Goal: Information Seeking & Learning: Learn about a topic

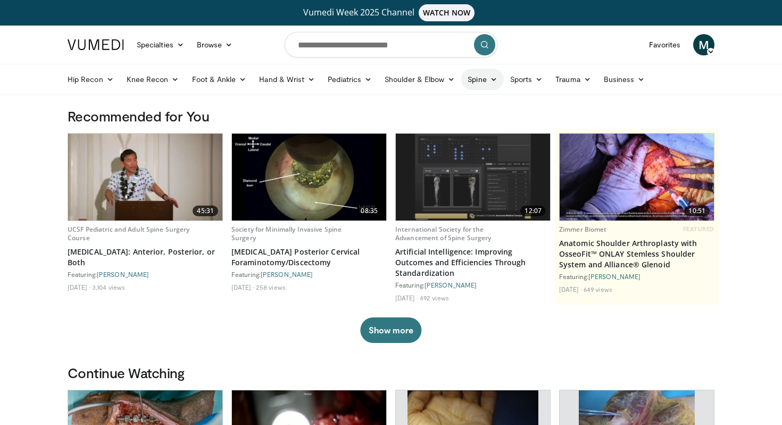
click at [491, 80] on icon at bounding box center [493, 79] width 7 height 7
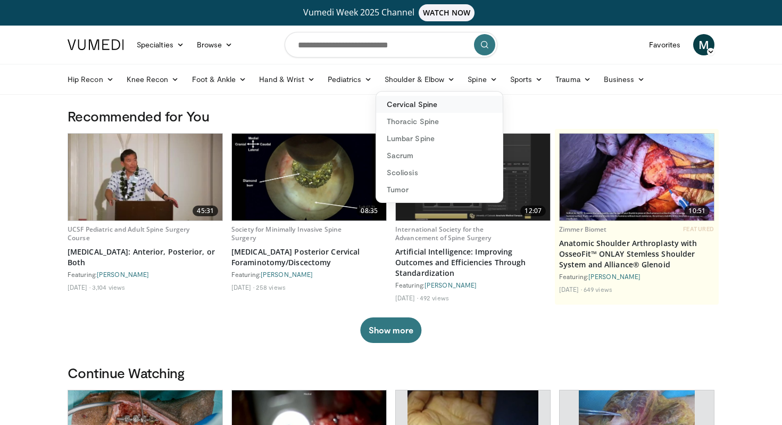
click at [400, 106] on link "Cervical Spine" at bounding box center [439, 104] width 127 height 17
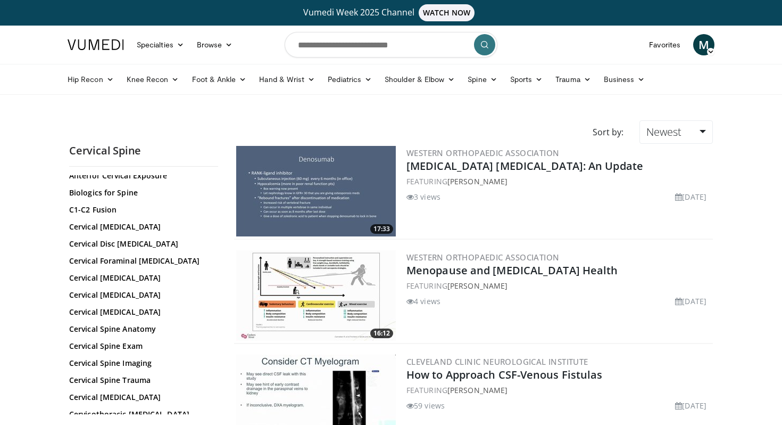
scroll to position [82, 0]
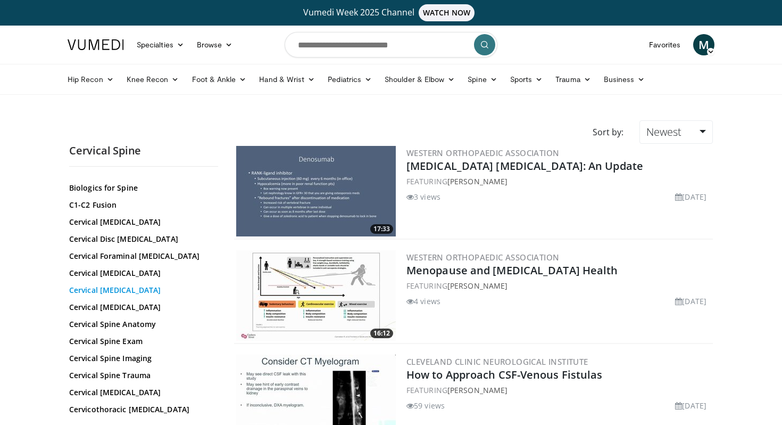
click at [123, 287] on link "Cervical Laminectomy" at bounding box center [141, 290] width 144 height 11
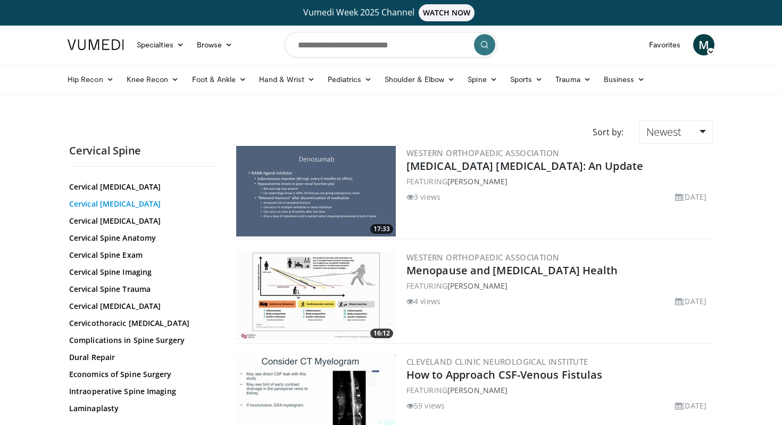
scroll to position [186, 0]
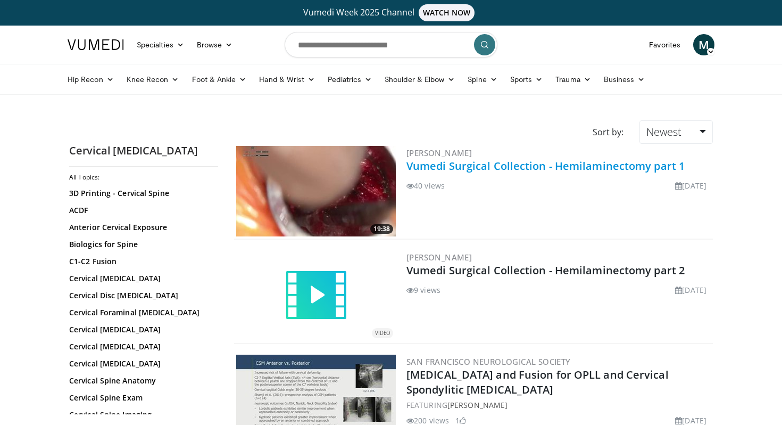
click at [494, 167] on link "Vumedi Surgical Collection - Hemilaminectomy part 1" at bounding box center [546, 166] width 278 height 14
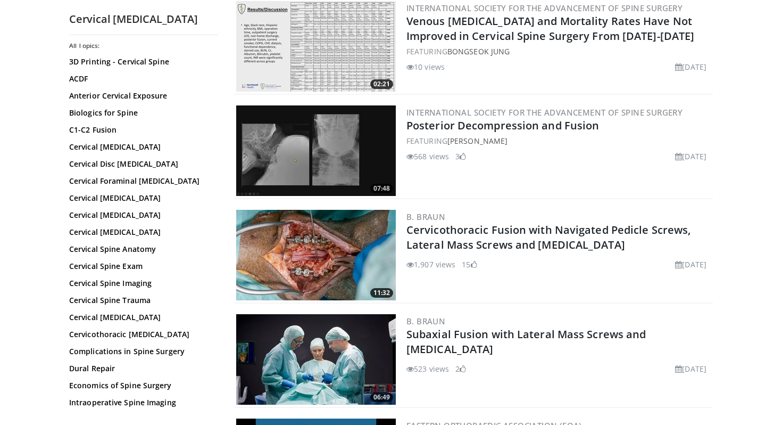
scroll to position [995, 0]
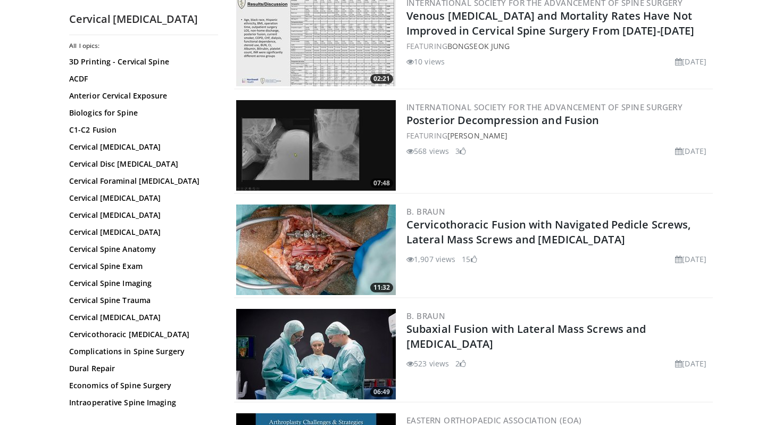
click at [350, 238] on img at bounding box center [316, 249] width 160 height 90
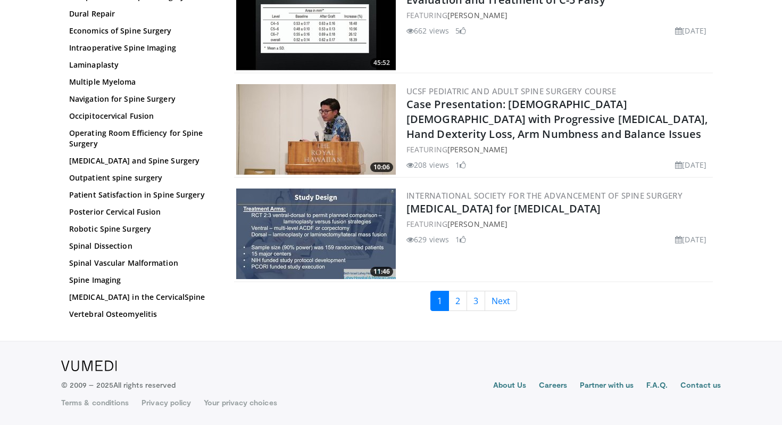
scroll to position [0, 0]
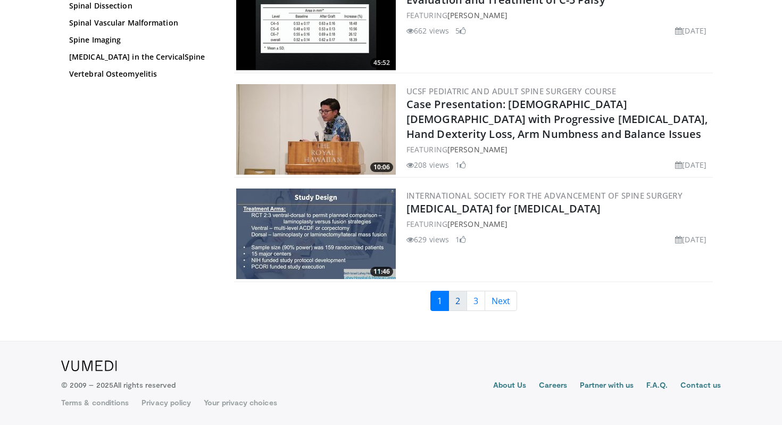
click at [455, 296] on link "2" at bounding box center [458, 301] width 19 height 20
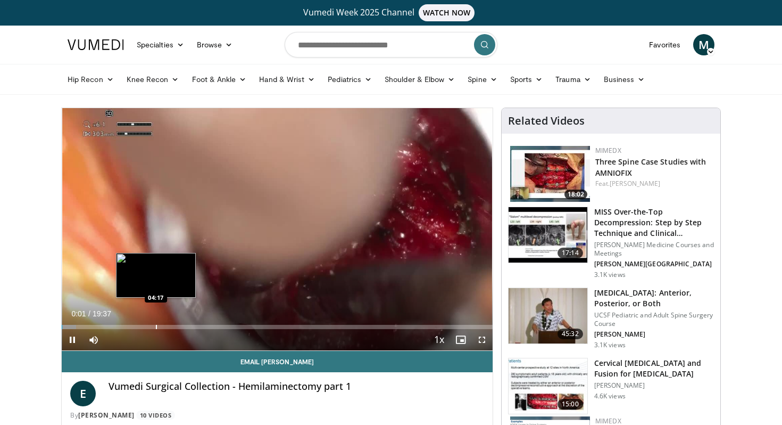
click at [156, 327] on div "Progress Bar" at bounding box center [156, 327] width 1 height 4
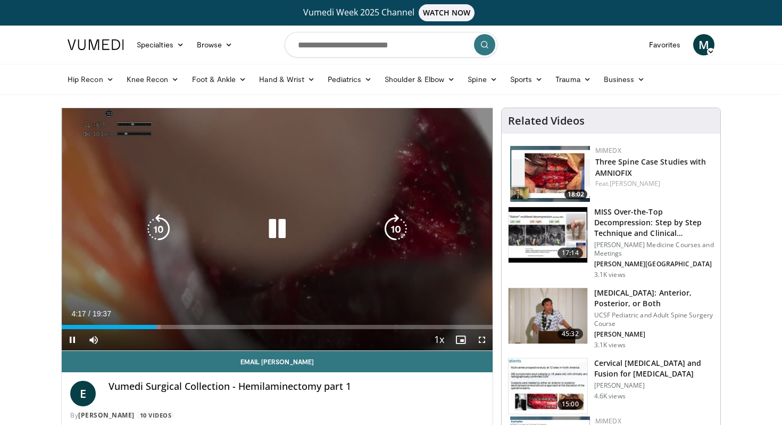
click at [171, 327] on div "Loaded : 22.93% 04:17 04:56" at bounding box center [277, 327] width 431 height 4
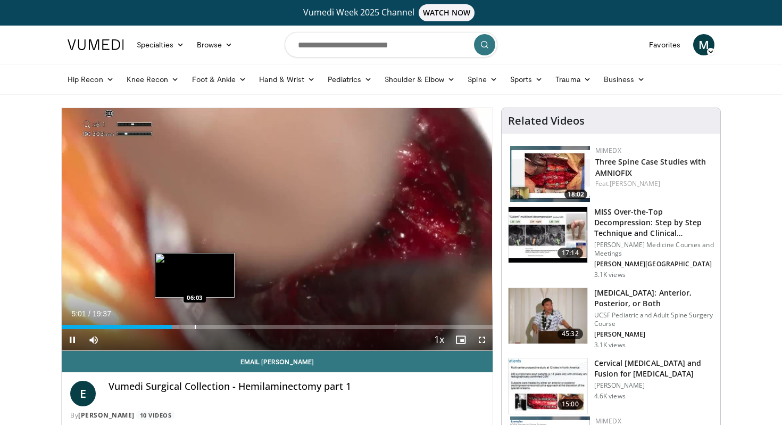
click at [195, 327] on div "Progress Bar" at bounding box center [195, 327] width 1 height 4
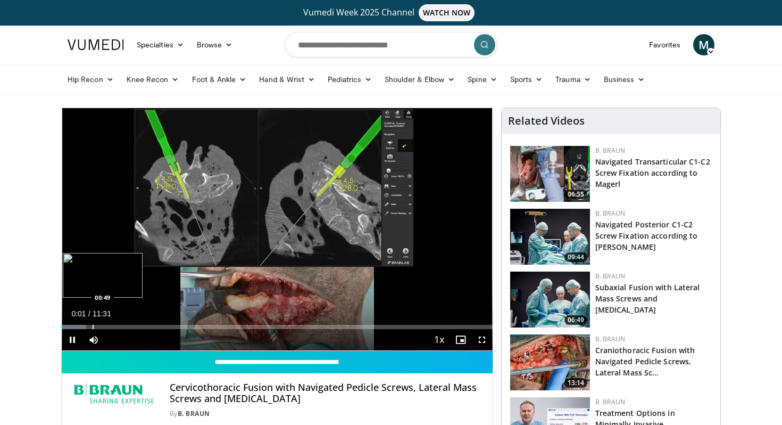
click at [93, 327] on div "Progress Bar" at bounding box center [93, 327] width 1 height 4
click at [479, 341] on span "Video Player" at bounding box center [481, 339] width 21 height 21
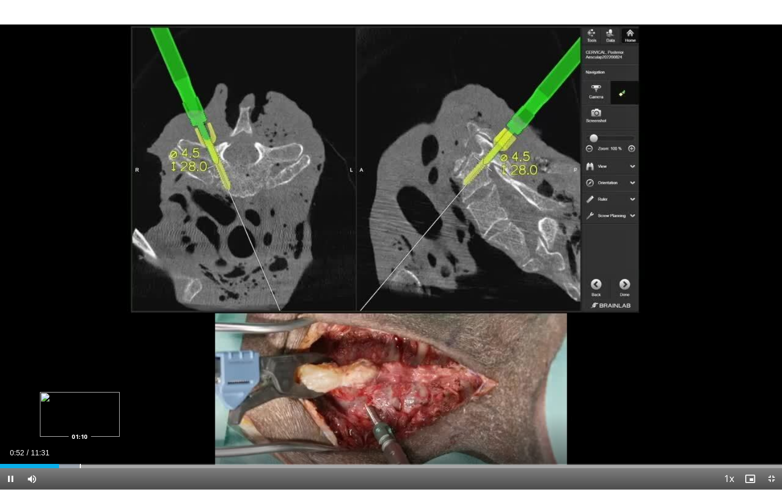
click at [80, 424] on div "Progress Bar" at bounding box center [80, 466] width 1 height 4
click at [93, 424] on div "Progress Bar" at bounding box center [93, 466] width 1 height 4
click at [114, 424] on div "Progress Bar" at bounding box center [114, 466] width 1 height 4
click at [141, 424] on div "Progress Bar" at bounding box center [141, 466] width 1 height 4
click at [152, 424] on div "Progress Bar" at bounding box center [152, 466] width 1 height 4
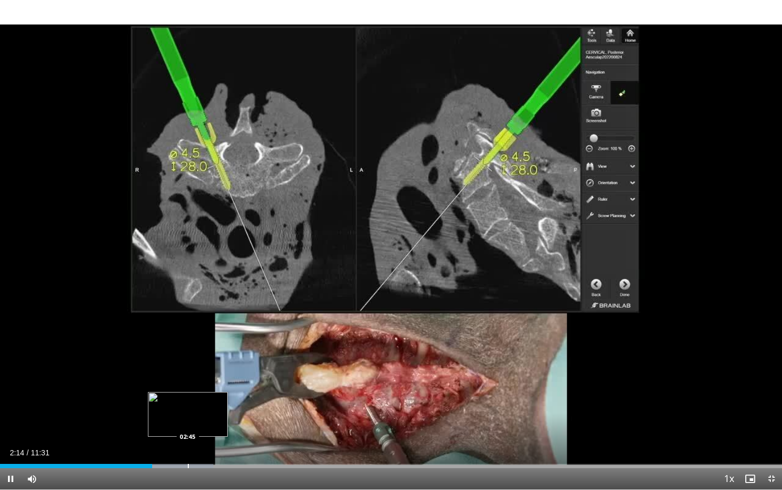
click at [187, 424] on div "Loaded : 27.26% 02:14 02:45" at bounding box center [391, 463] width 782 height 10
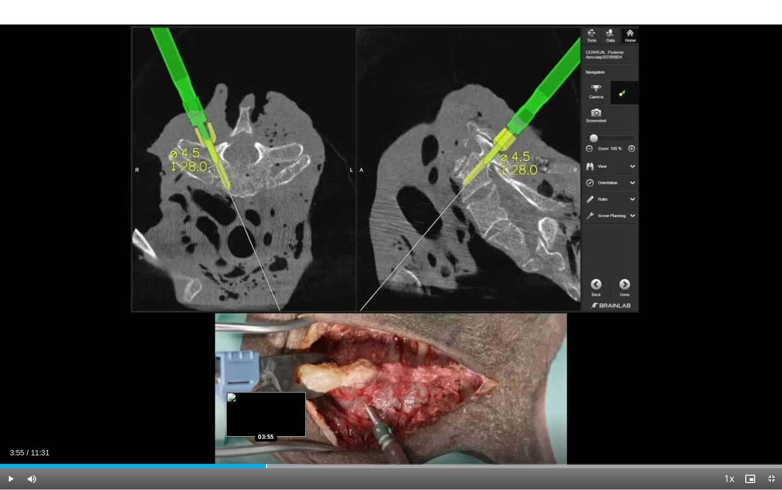
click at [266, 424] on div "Loaded : 39.07% 03:55 03:55" at bounding box center [391, 463] width 782 height 10
click at [276, 424] on div "Loaded : 43.06% 03:56 04:04" at bounding box center [391, 463] width 782 height 10
click at [287, 424] on div "Loaded : 44.49% 04:05 04:14" at bounding box center [391, 463] width 782 height 10
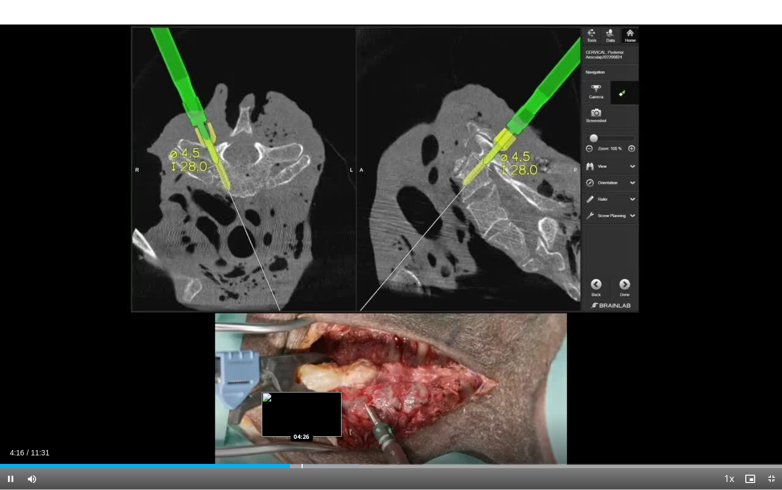
click at [302, 424] on div "Progress Bar" at bounding box center [302, 466] width 1 height 4
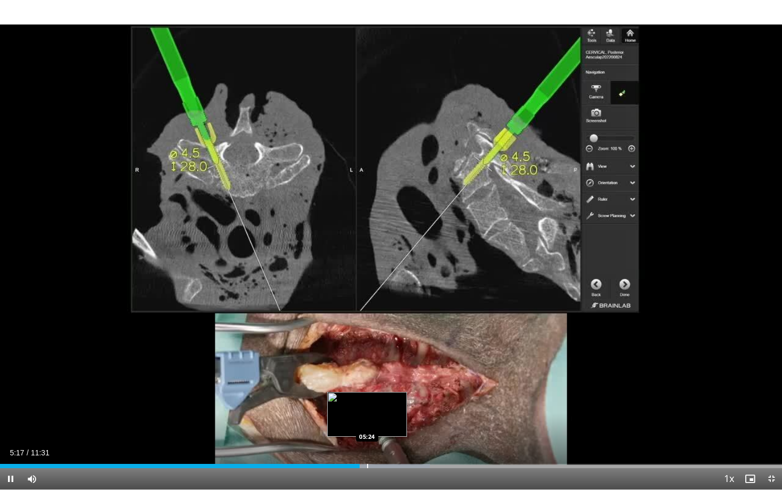
click at [367, 424] on div "Progress Bar" at bounding box center [367, 466] width 1 height 4
click at [378, 424] on div "Progress Bar" at bounding box center [378, 466] width 1 height 4
click at [392, 424] on div "Progress Bar" at bounding box center [392, 466] width 1 height 4
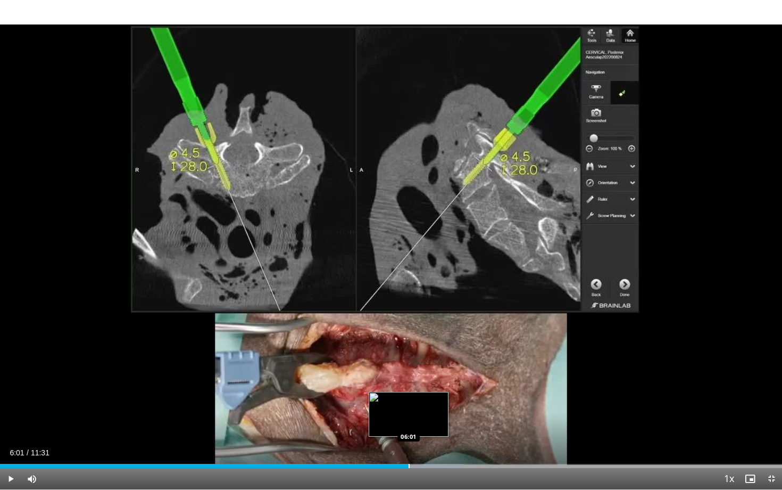
click at [409, 424] on div "Progress Bar" at bounding box center [409, 466] width 1 height 4
click at [427, 424] on div "Progress Bar" at bounding box center [427, 466] width 1 height 4
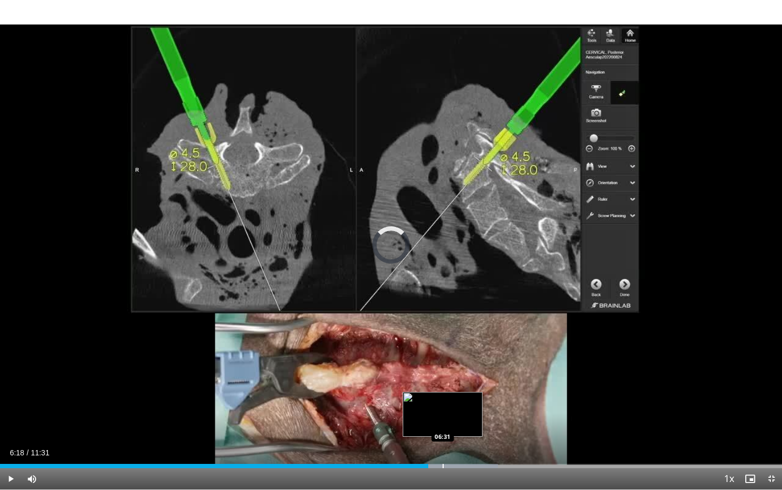
click at [443, 424] on div "Progress Bar" at bounding box center [443, 466] width 1 height 4
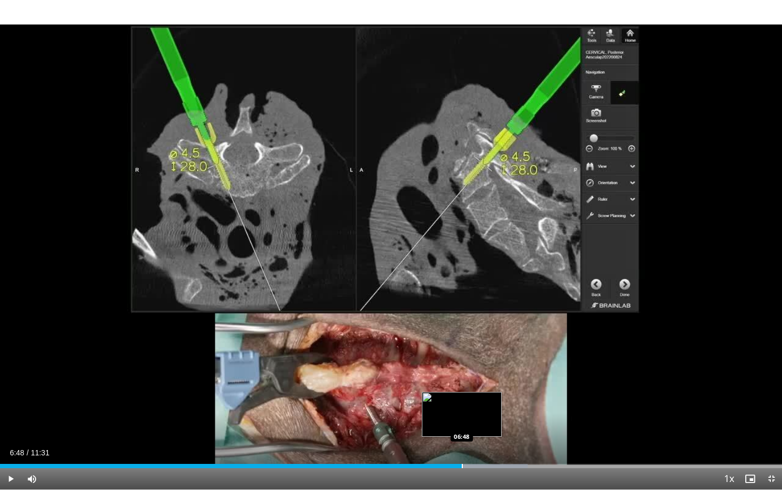
click at [461, 424] on div "Loaded : 67.46% 06:46 06:48" at bounding box center [391, 463] width 782 height 10
click at [478, 424] on div "Progress Bar" at bounding box center [478, 466] width 1 height 4
click at [487, 424] on div "Progress Bar" at bounding box center [487, 466] width 1 height 4
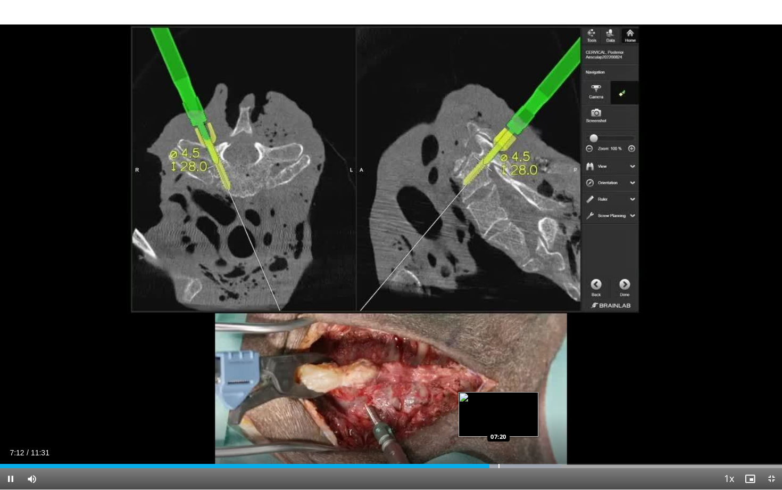
click at [499, 424] on div "Progress Bar" at bounding box center [499, 466] width 1 height 4
click at [503, 424] on div "Progress Bar" at bounding box center [503, 466] width 1 height 4
click at [516, 424] on div "Progress Bar" at bounding box center [516, 466] width 1 height 4
click at [520, 424] on div "Progress Bar" at bounding box center [520, 466] width 1 height 4
click at [524, 424] on div "Progress Bar" at bounding box center [524, 466] width 1 height 4
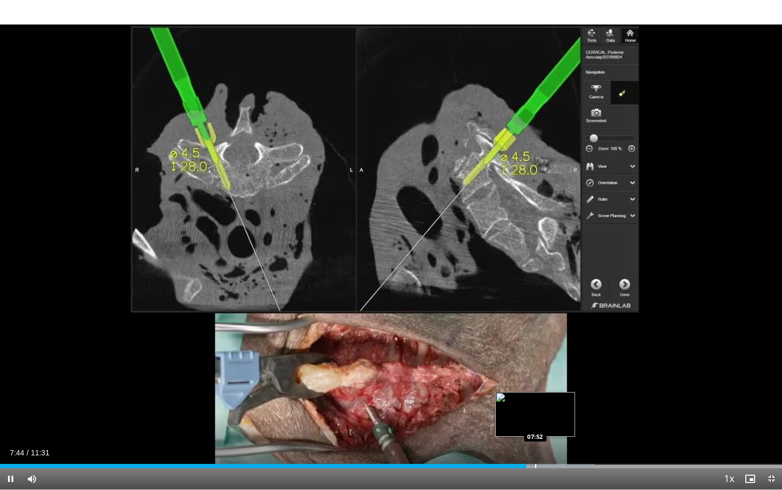
click at [535, 424] on div "Progress Bar" at bounding box center [535, 466] width 1 height 4
click at [550, 424] on div "Progress Bar" at bounding box center [550, 466] width 1 height 4
click at [562, 424] on div "Progress Bar" at bounding box center [562, 466] width 1 height 4
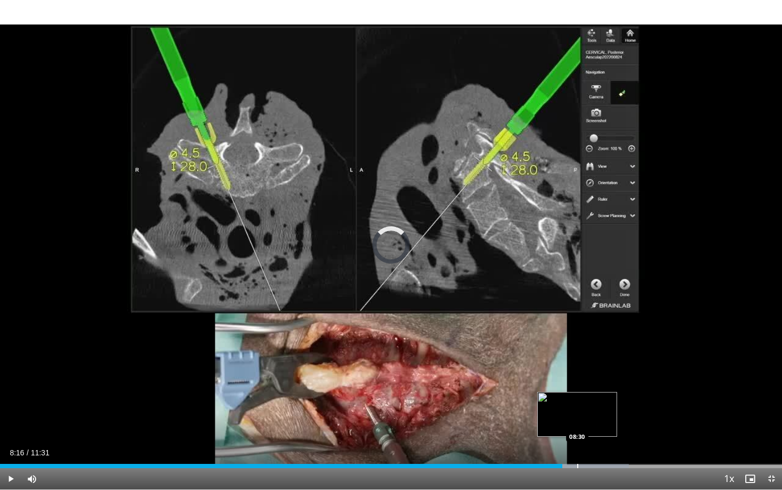
click at [577, 424] on div "Progress Bar" at bounding box center [577, 466] width 1 height 4
click at [583, 424] on div "Progress Bar" at bounding box center [583, 466] width 1 height 4
click at [593, 424] on div "Progress Bar" at bounding box center [593, 466] width 1 height 4
click at [605, 424] on div "Progress Bar" at bounding box center [605, 466] width 1 height 4
click at [622, 424] on div "Progress Bar" at bounding box center [622, 466] width 1 height 4
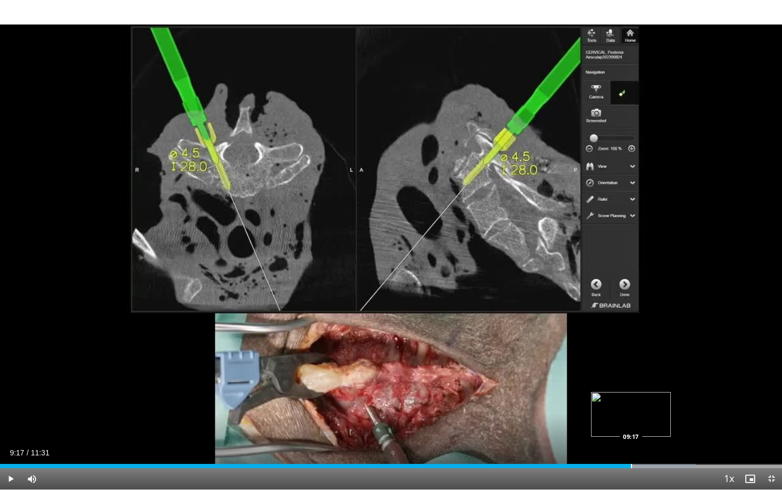
click at [631, 424] on div "Progress Bar" at bounding box center [631, 466] width 1 height 4
click at [647, 424] on div "Progress Bar" at bounding box center [647, 466] width 1 height 4
click at [665, 424] on div "Progress Bar" at bounding box center [665, 466] width 1 height 4
click at [675, 424] on div "Loaded : 94.07% 09:56 09:56" at bounding box center [391, 463] width 782 height 10
click at [687, 424] on div "Progress Bar" at bounding box center [687, 466] width 1 height 4
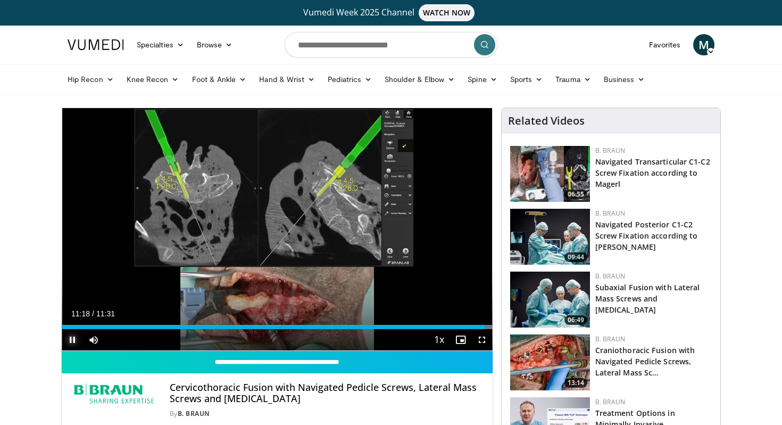
click at [74, 340] on span "Video Player" at bounding box center [72, 339] width 21 height 21
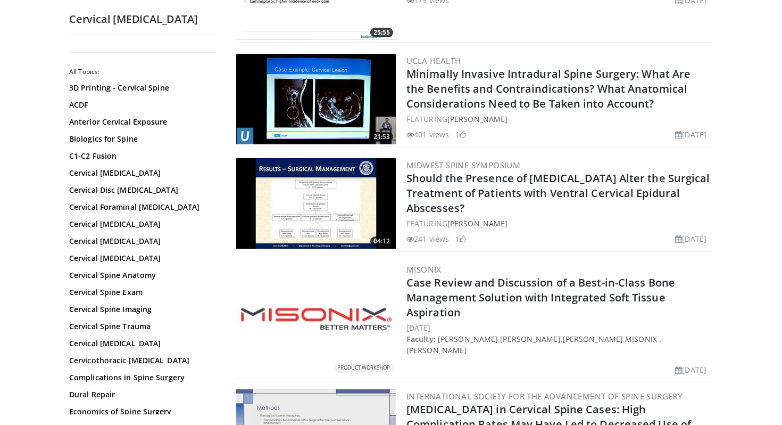
scroll to position [2113, 0]
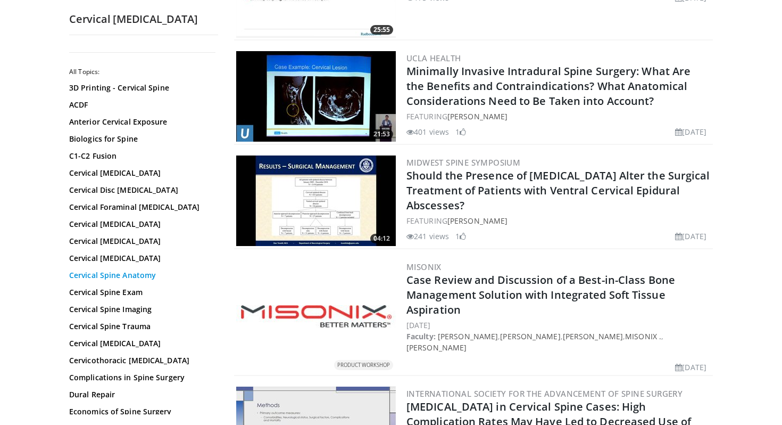
click at [160, 276] on link "Cervical Spine Anatomy" at bounding box center [141, 275] width 144 height 11
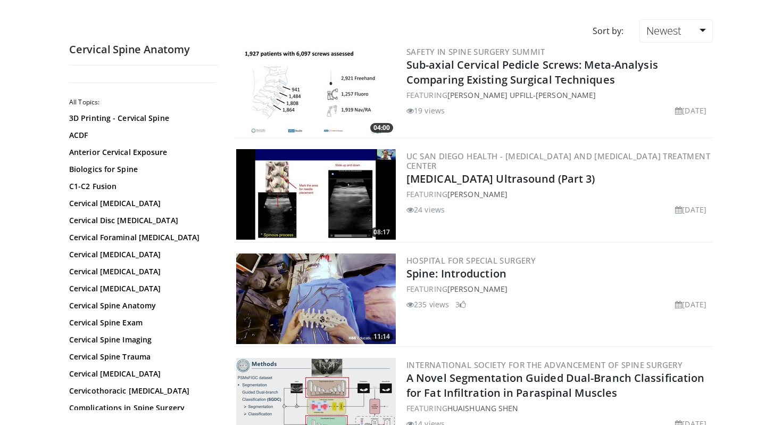
scroll to position [102, 0]
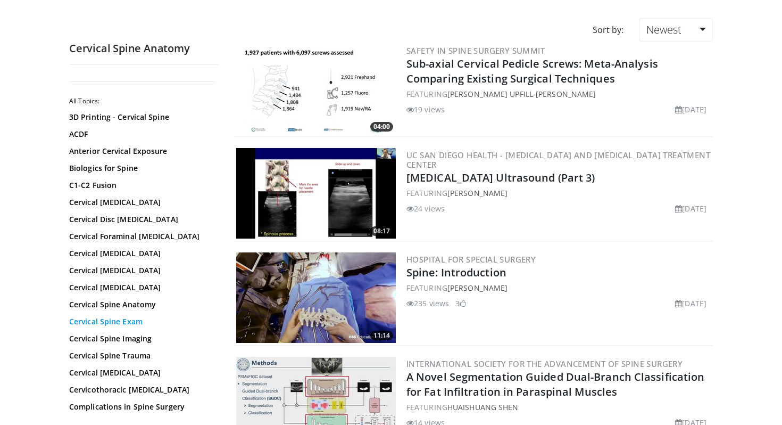
click at [125, 319] on link "Cervical Spine Exam" at bounding box center [141, 321] width 144 height 11
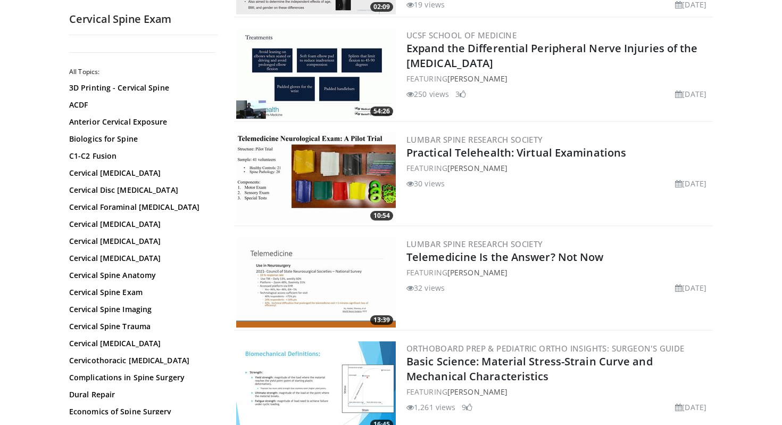
scroll to position [1089, 0]
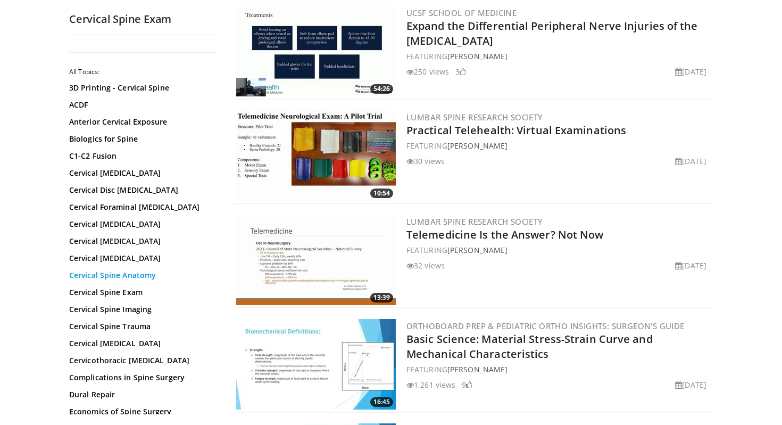
click at [138, 274] on link "Cervical Spine Anatomy" at bounding box center [141, 275] width 144 height 11
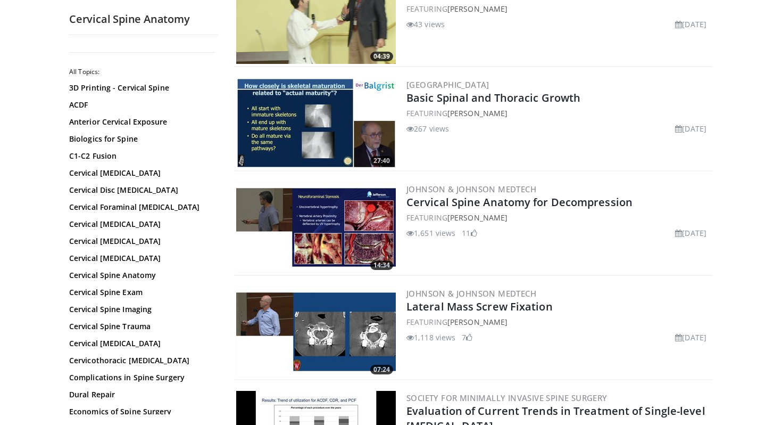
scroll to position [1187, 0]
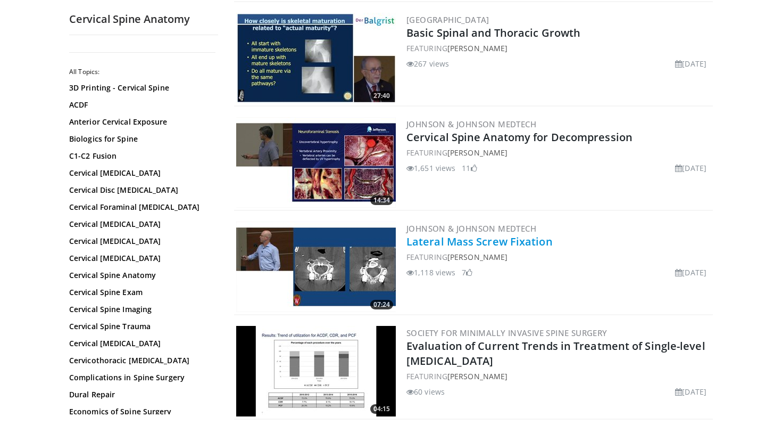
click at [448, 244] on link "Lateral Mass Screw Fixation" at bounding box center [480, 241] width 146 height 14
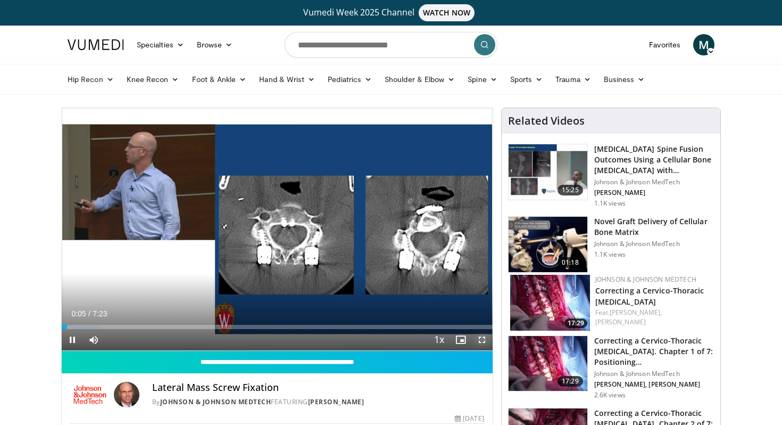
click at [483, 343] on span "Video Player" at bounding box center [481, 339] width 21 height 21
click at [481, 341] on span "Video Player" at bounding box center [481, 339] width 21 height 21
